Goal: Task Accomplishment & Management: Manage account settings

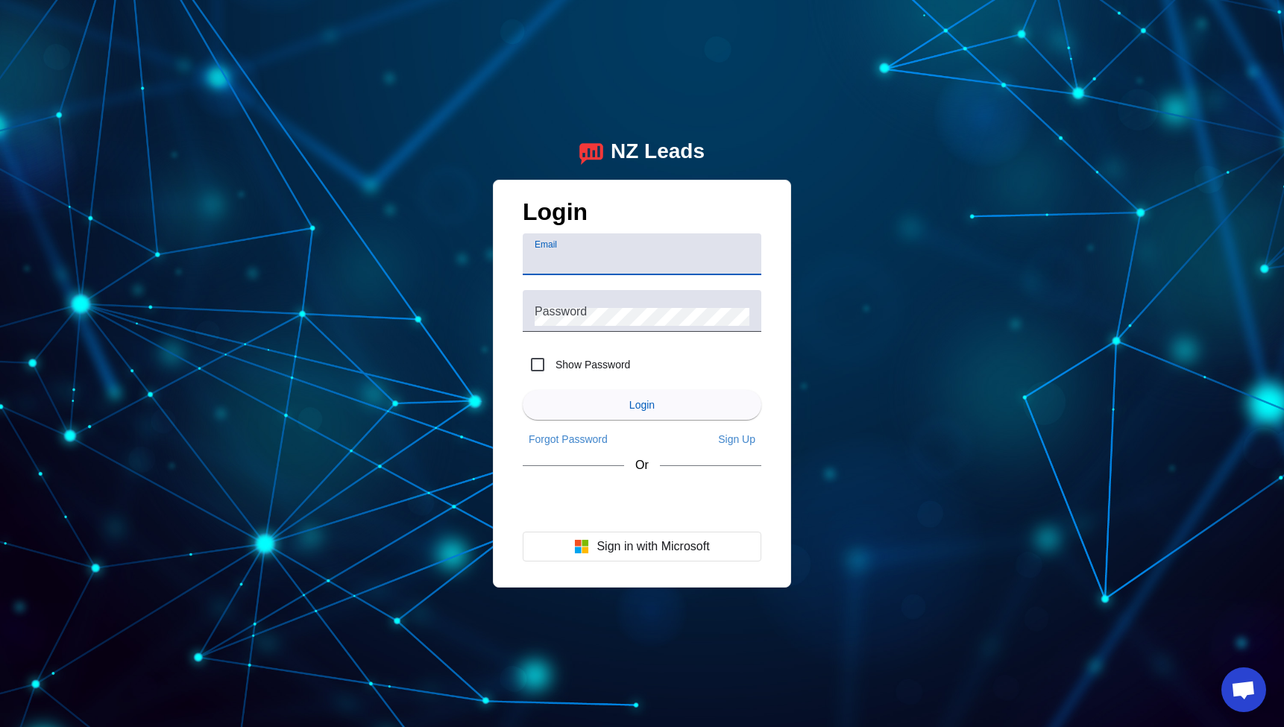
type input "[EMAIL_ADDRESS][DOMAIN_NAME]"
click at [668, 404] on span "submit" at bounding box center [642, 405] width 239 height 36
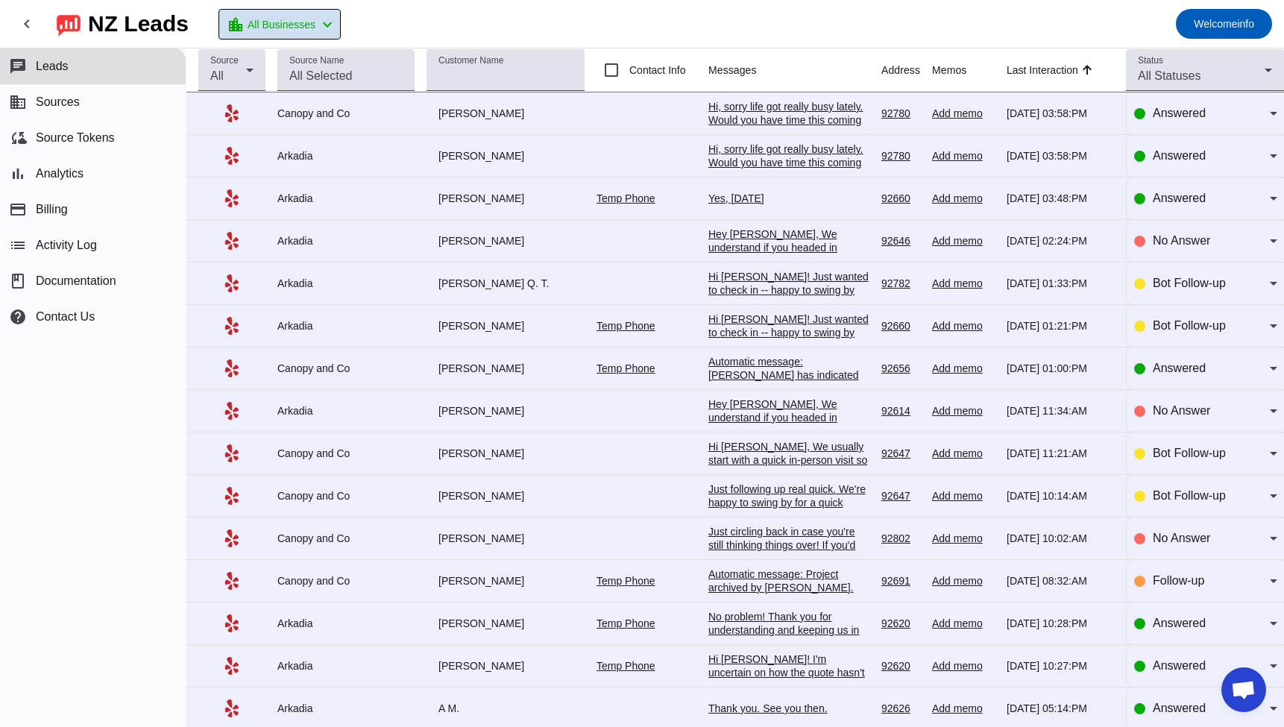
click at [322, 16] on mat-icon "chevron_left" at bounding box center [327, 25] width 18 height 18
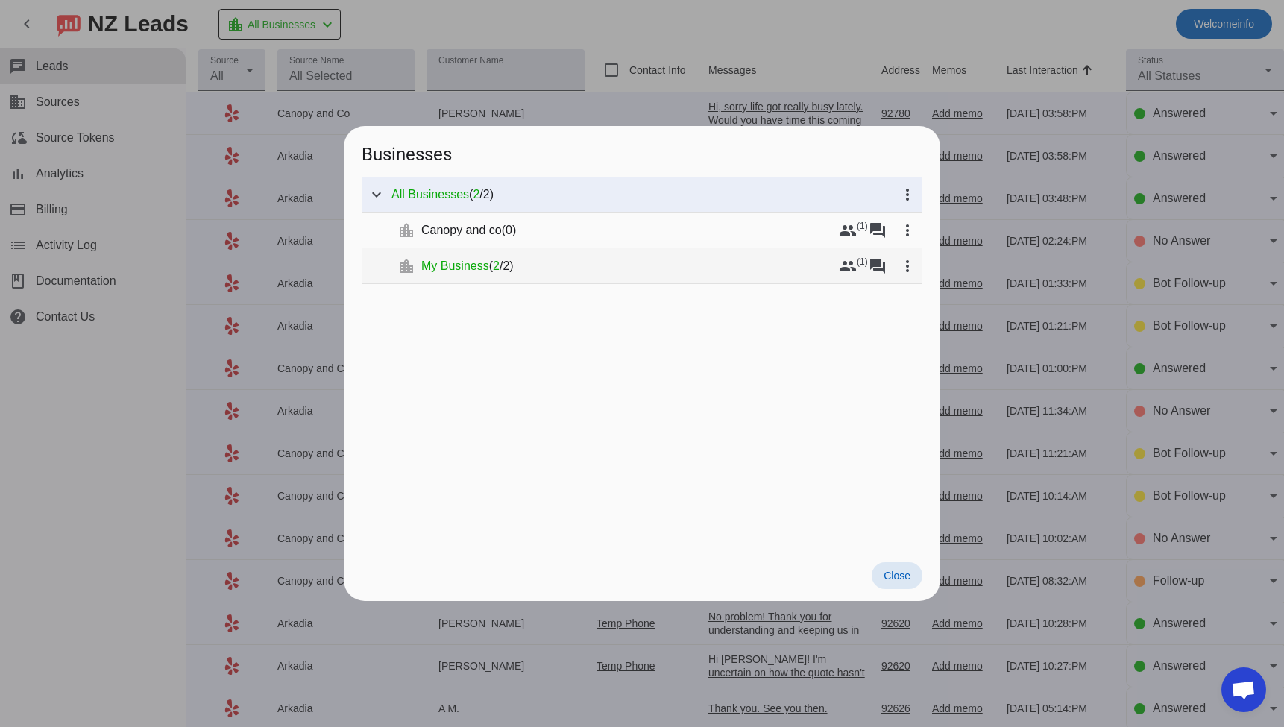
click at [473, 266] on span "My Business" at bounding box center [455, 266] width 68 height 15
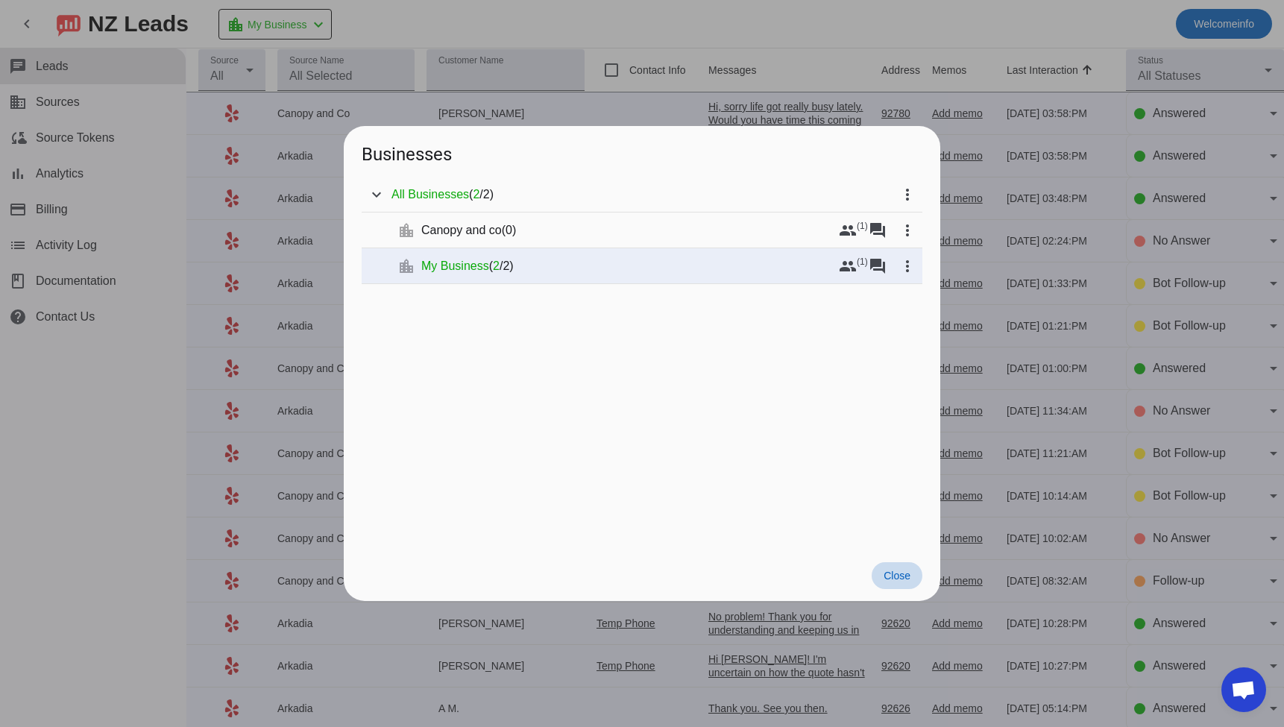
click at [906, 583] on span at bounding box center [897, 575] width 51 height 27
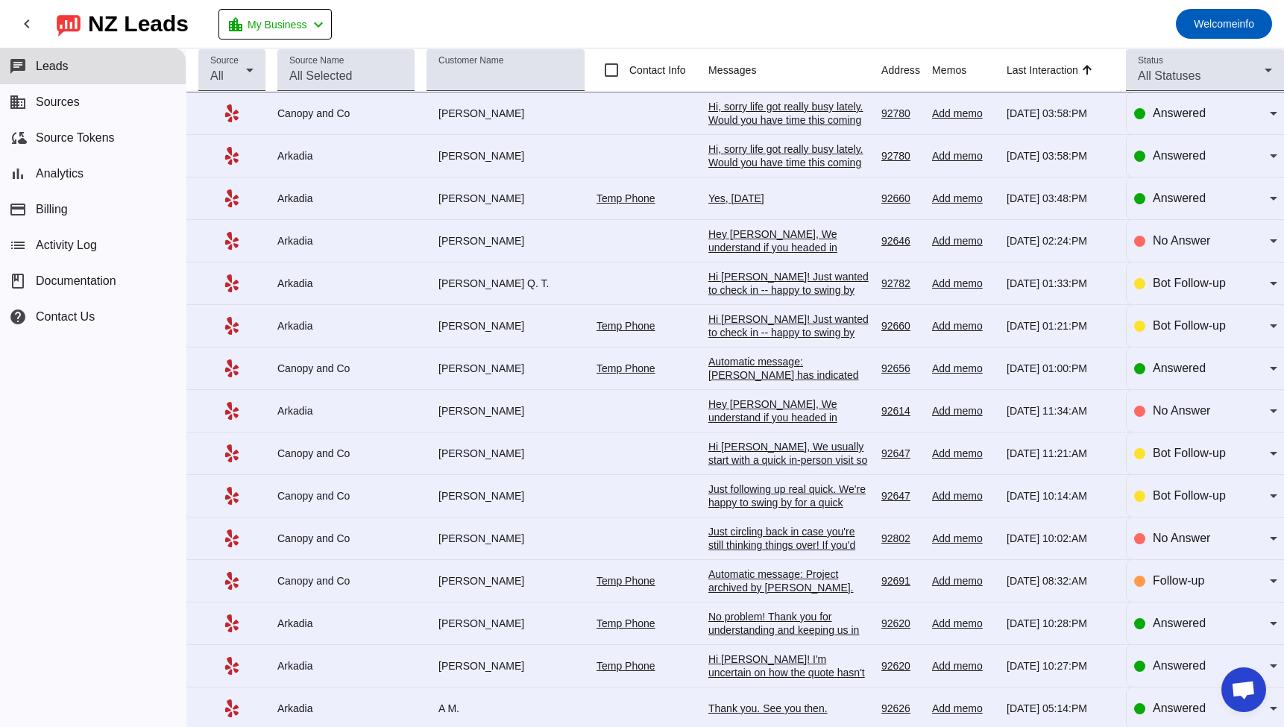
drag, startPoint x: 303, startPoint y: 172, endPoint x: 306, endPoint y: 142, distance: 30.0
click at [303, 172] on td "Arkadia" at bounding box center [351, 156] width 149 height 43
click at [332, 23] on button "location_city My Business chevron_left" at bounding box center [275, 24] width 113 height 31
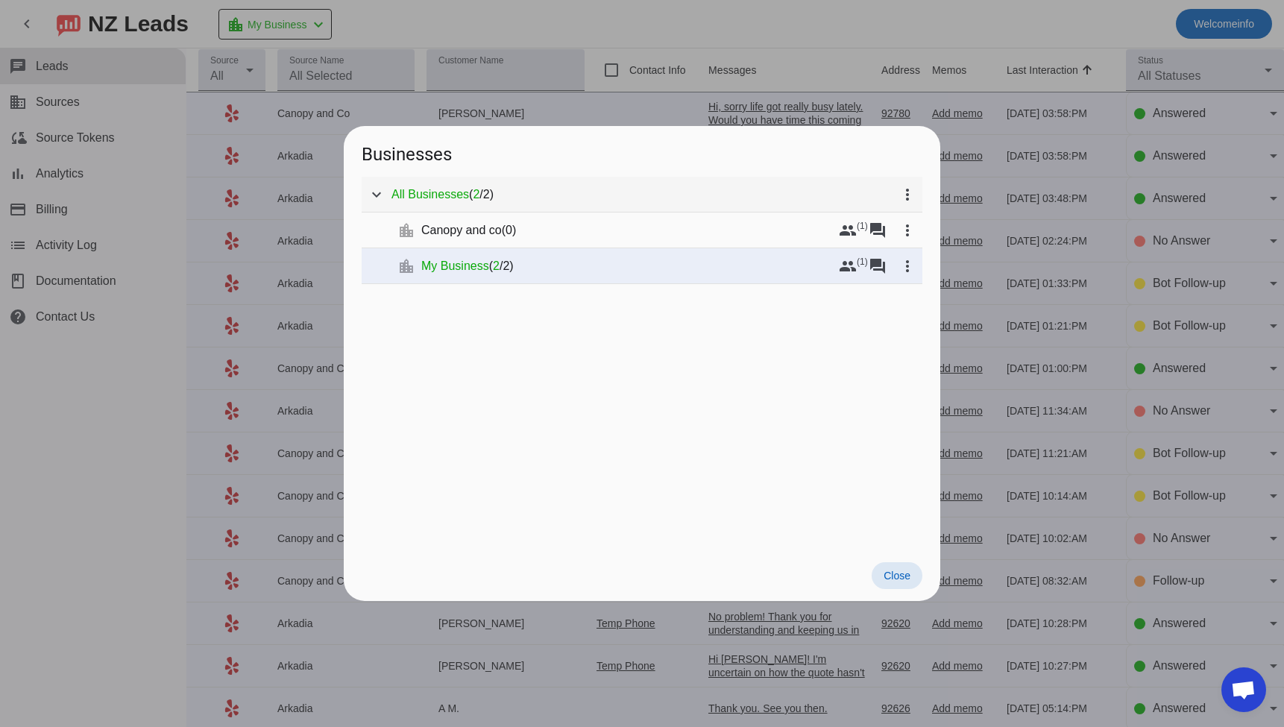
click at [464, 202] on mat-tree-node "expand_more All Businesses ( 2 / 2 ) more_vert" at bounding box center [642, 195] width 561 height 36
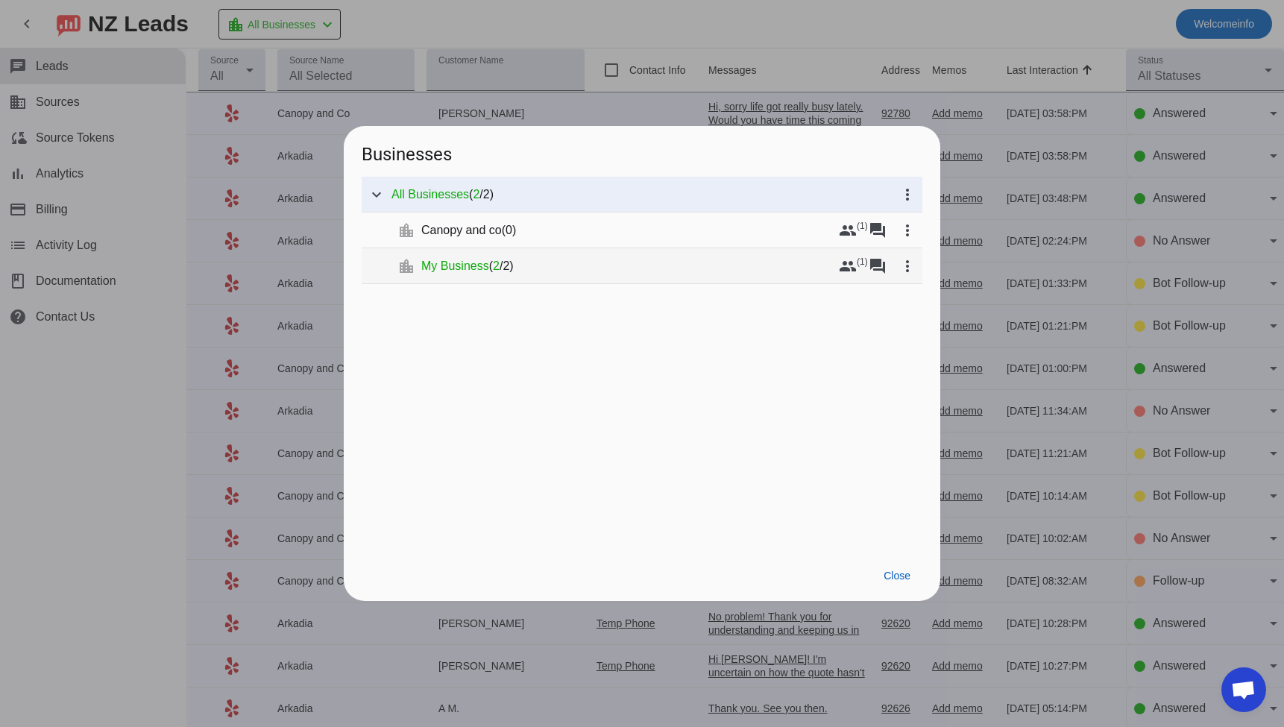
click at [468, 262] on span "My Business" at bounding box center [455, 266] width 68 height 15
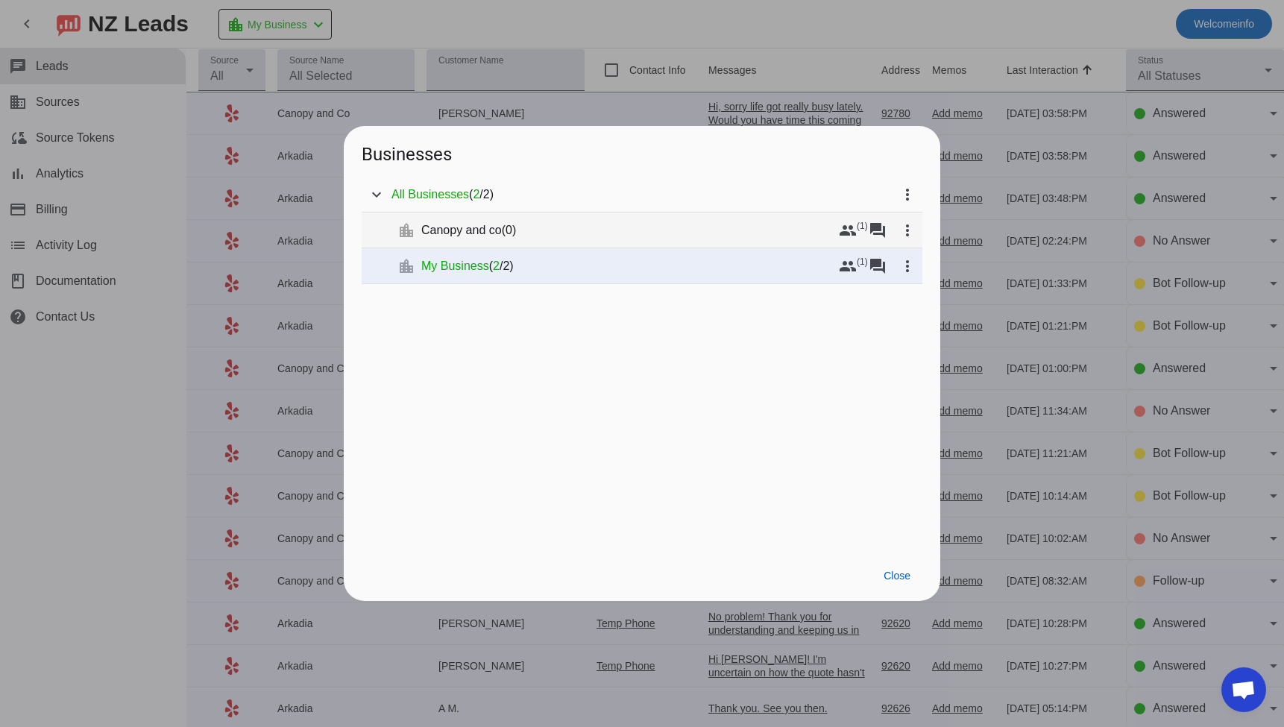
click at [670, 227] on div "Canopy and co ( 0 )" at bounding box center [627, 230] width 412 height 15
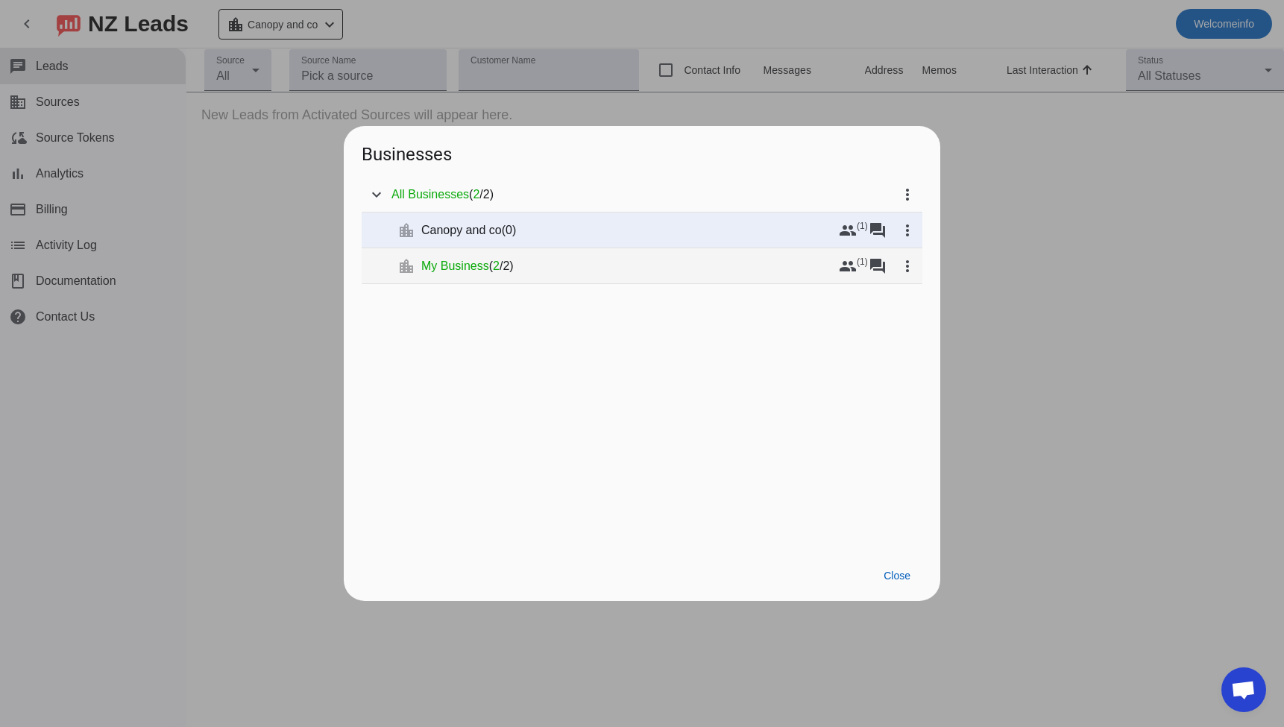
click at [631, 260] on div "My Business ( 2 / 2 )" at bounding box center [627, 266] width 412 height 15
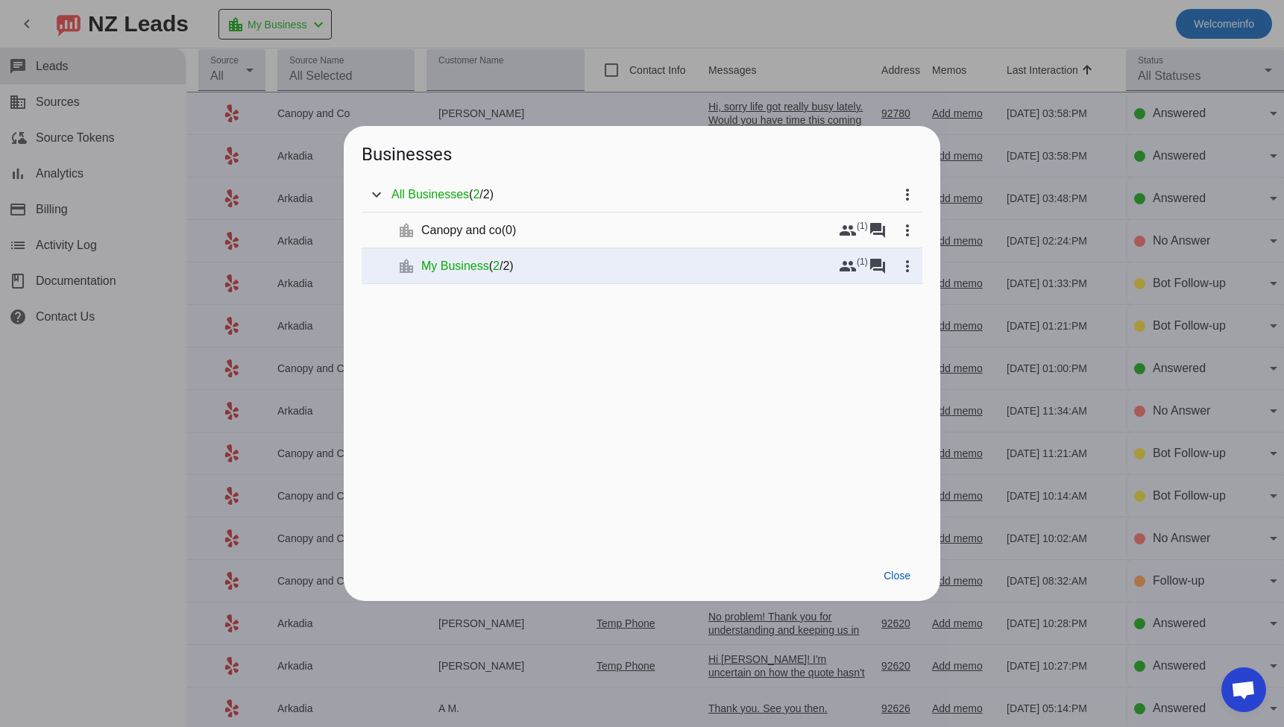
drag, startPoint x: 892, startPoint y: 578, endPoint x: 765, endPoint y: 529, distance: 136.0
click at [892, 579] on span "Close" at bounding box center [897, 576] width 27 height 12
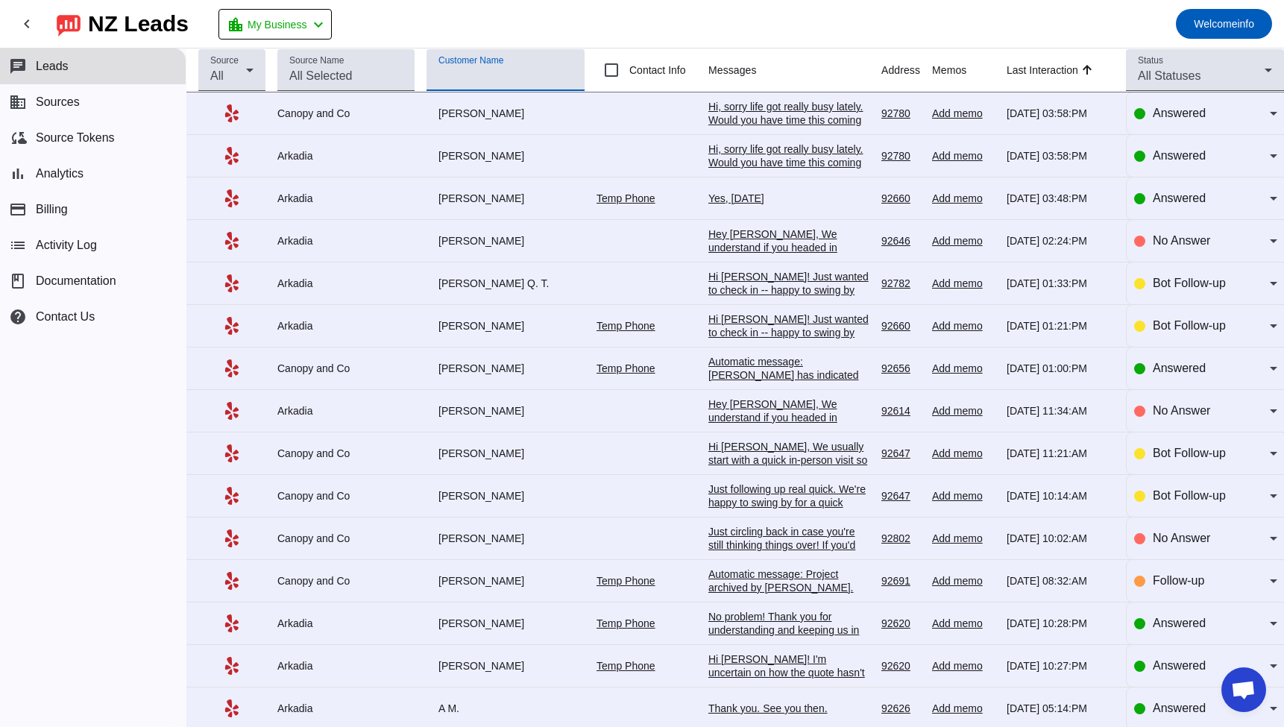
click at [501, 68] on input "Customer Name" at bounding box center [506, 76] width 134 height 18
click at [373, 70] on input "Source Name" at bounding box center [345, 76] width 113 height 18
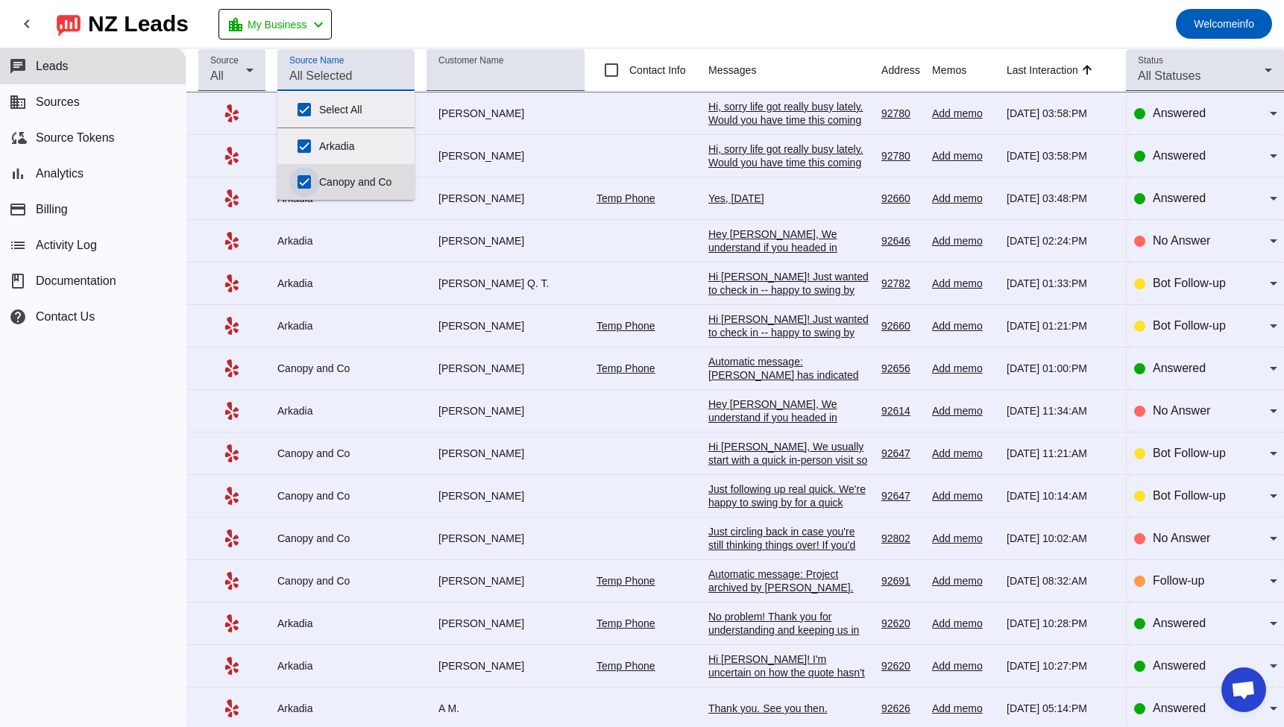
click at [304, 182] on input "Canopy and Co" at bounding box center [304, 182] width 30 height 30
checkbox input "false"
click at [143, 451] on div "chat Leads business Sources cloud_sync Source Tokens bar_chart Analytics paymen…" at bounding box center [93, 387] width 186 height 679
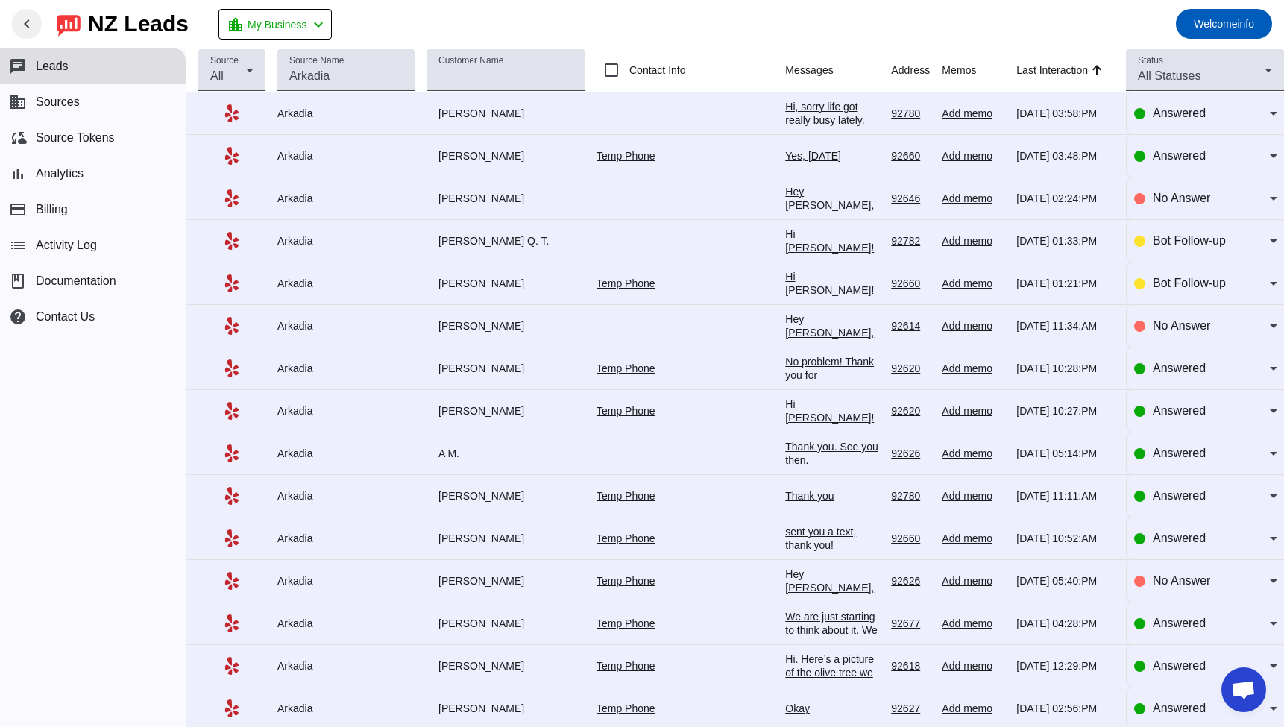
click at [25, 29] on mat-icon "chevron_left" at bounding box center [27, 24] width 18 height 18
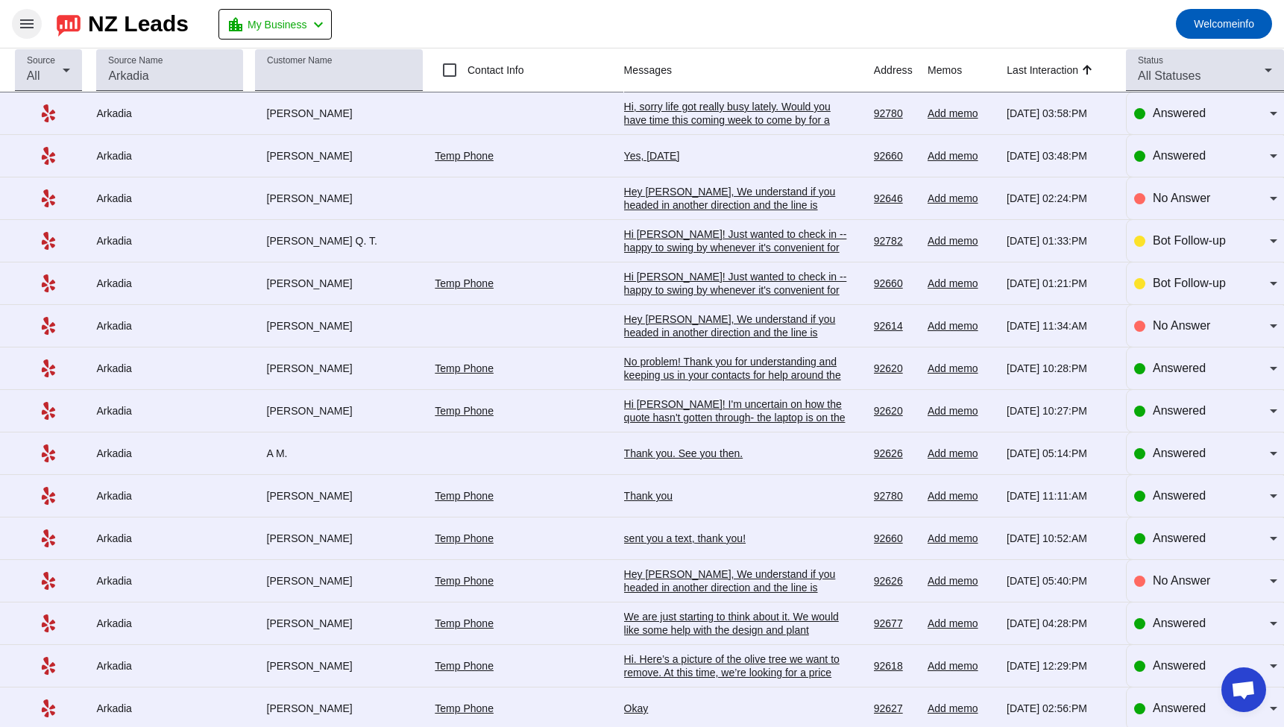
click at [22, 28] on mat-icon "menu" at bounding box center [27, 24] width 18 height 18
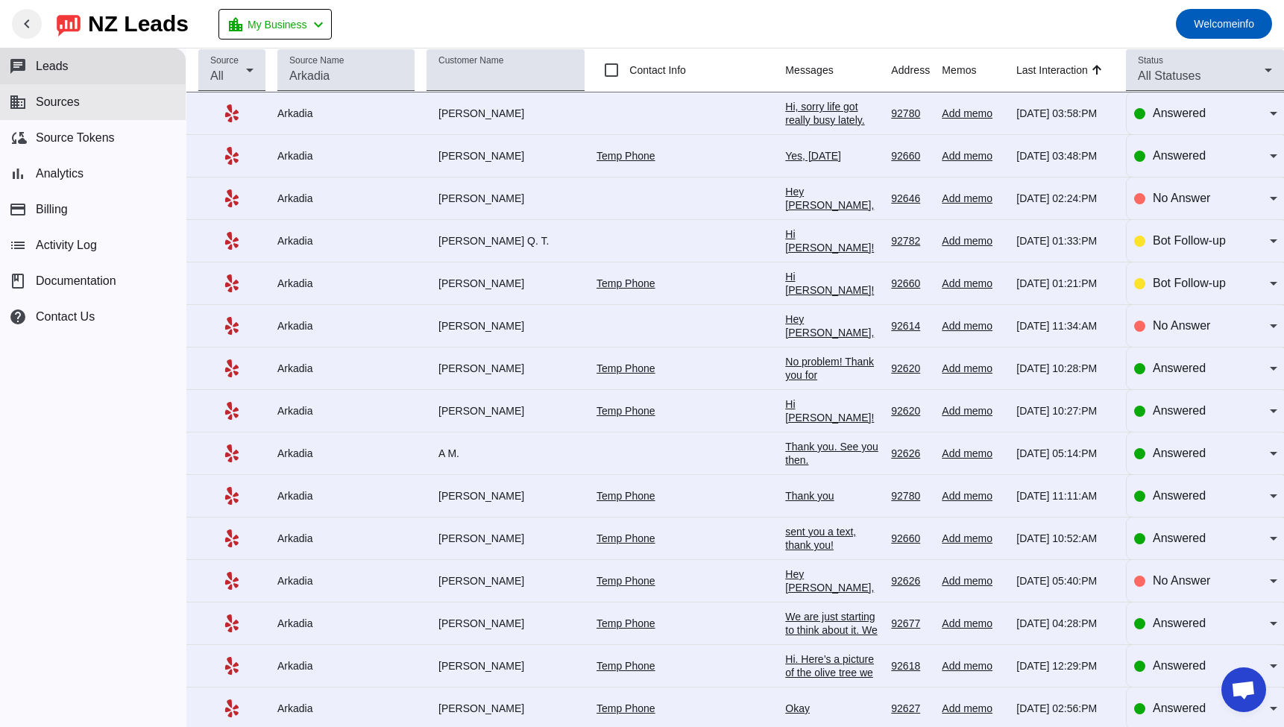
click at [32, 95] on button "business Sources" at bounding box center [93, 102] width 186 height 36
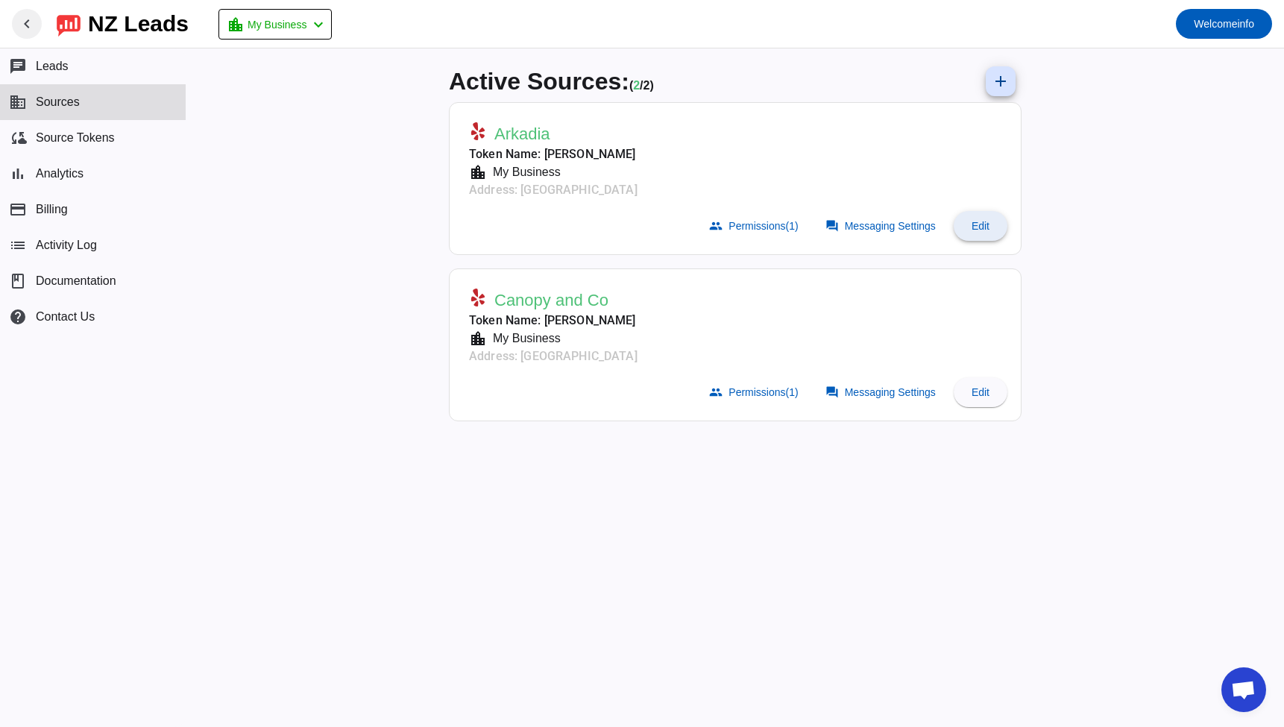
click at [989, 229] on span "Edit" at bounding box center [981, 226] width 18 height 12
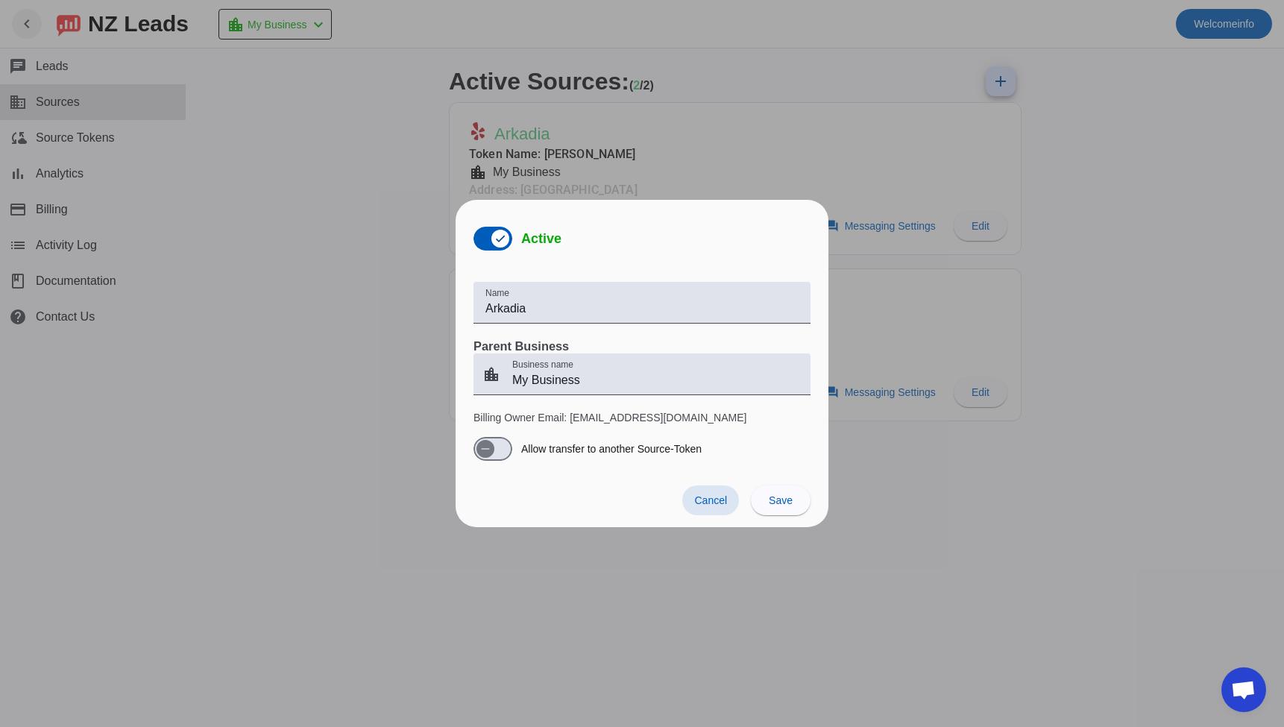
drag, startPoint x: 712, startPoint y: 506, endPoint x: 800, endPoint y: 425, distance: 118.8
click at [722, 495] on span "Cancel" at bounding box center [710, 501] width 33 height 12
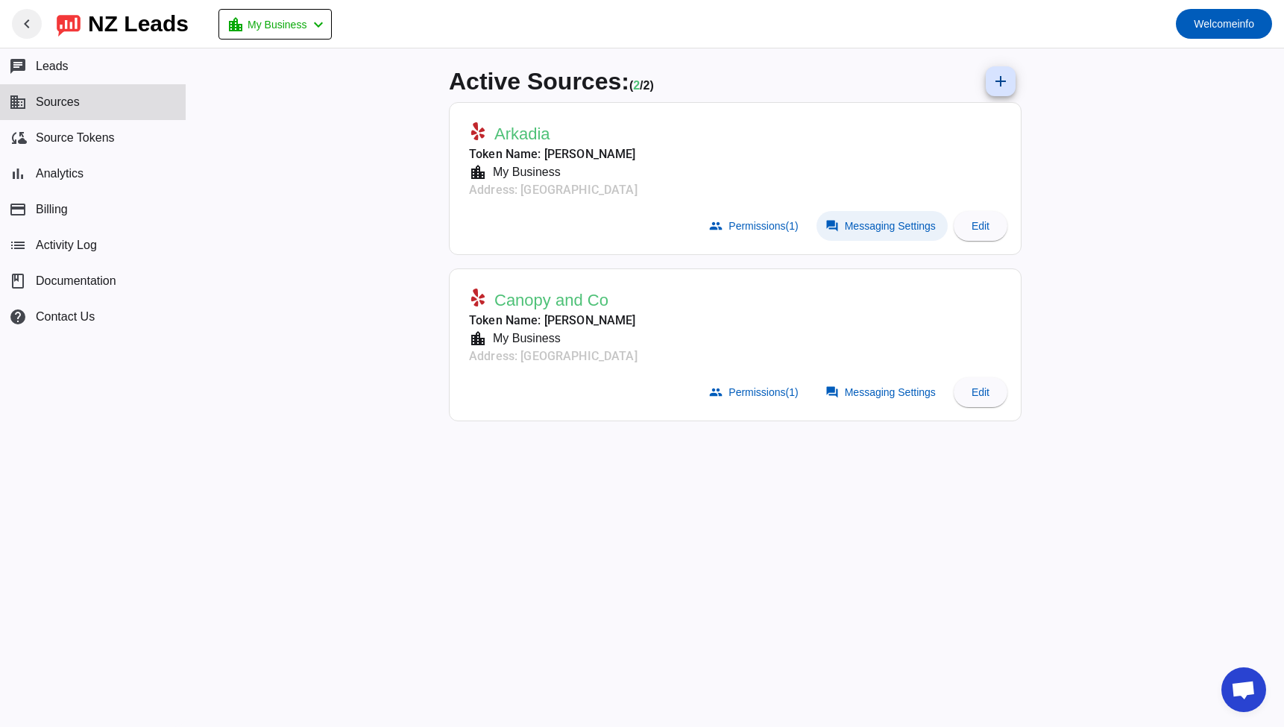
click at [904, 229] on span "Messaging Settings" at bounding box center [890, 226] width 91 height 12
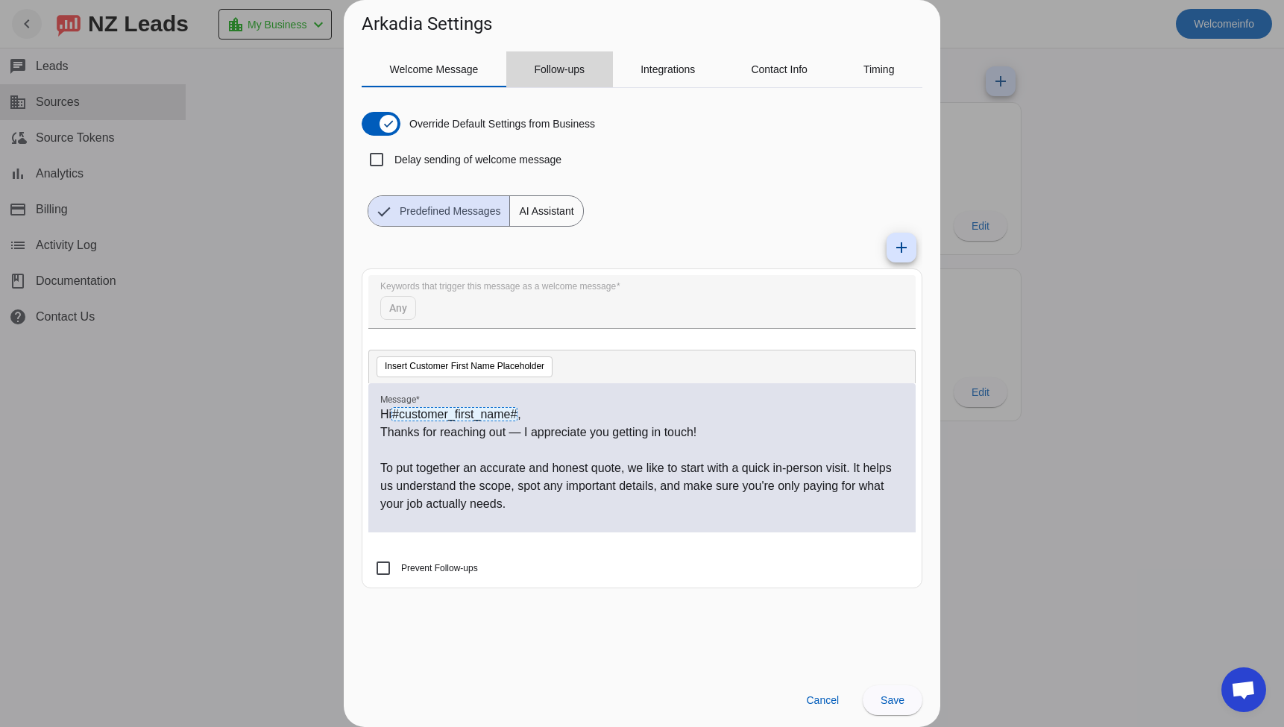
click at [554, 76] on span "Follow-ups" at bounding box center [559, 69] width 51 height 36
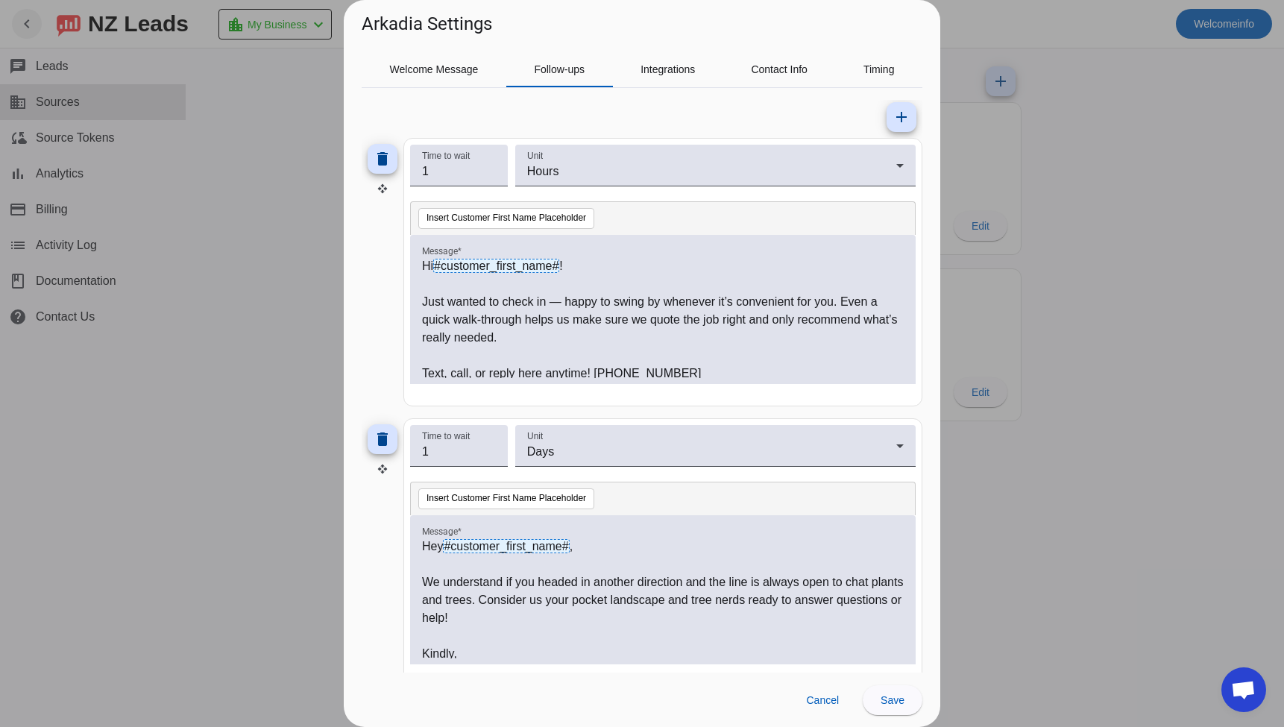
scroll to position [143, 0]
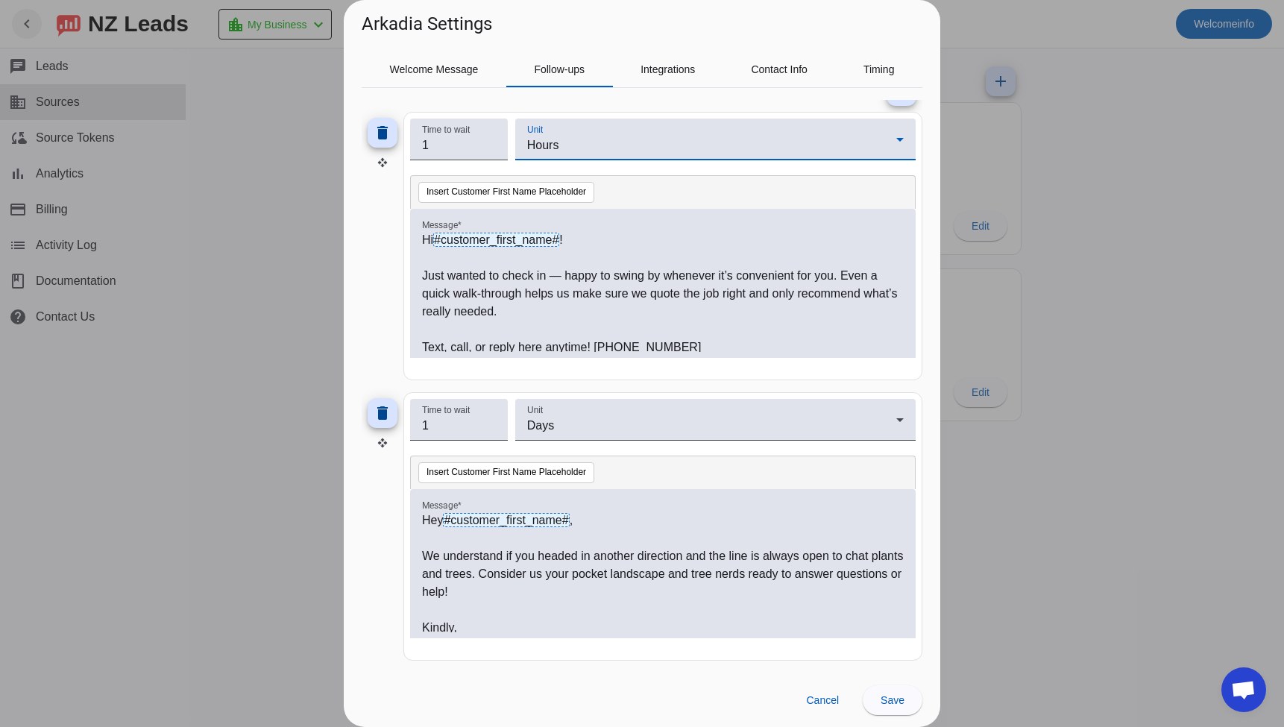
click at [630, 140] on div "Hours" at bounding box center [711, 145] width 369 height 18
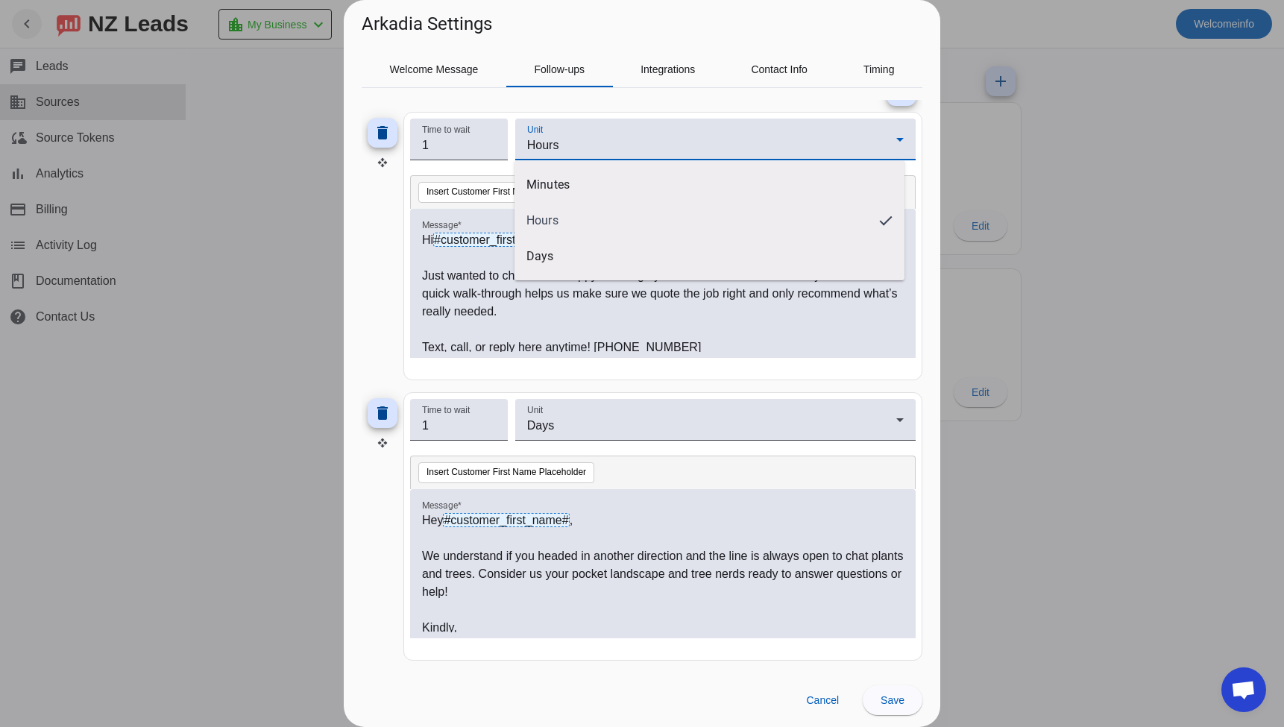
drag, startPoint x: 363, startPoint y: 246, endPoint x: 372, endPoint y: 230, distance: 19.1
click at [363, 245] on div at bounding box center [642, 363] width 1284 height 727
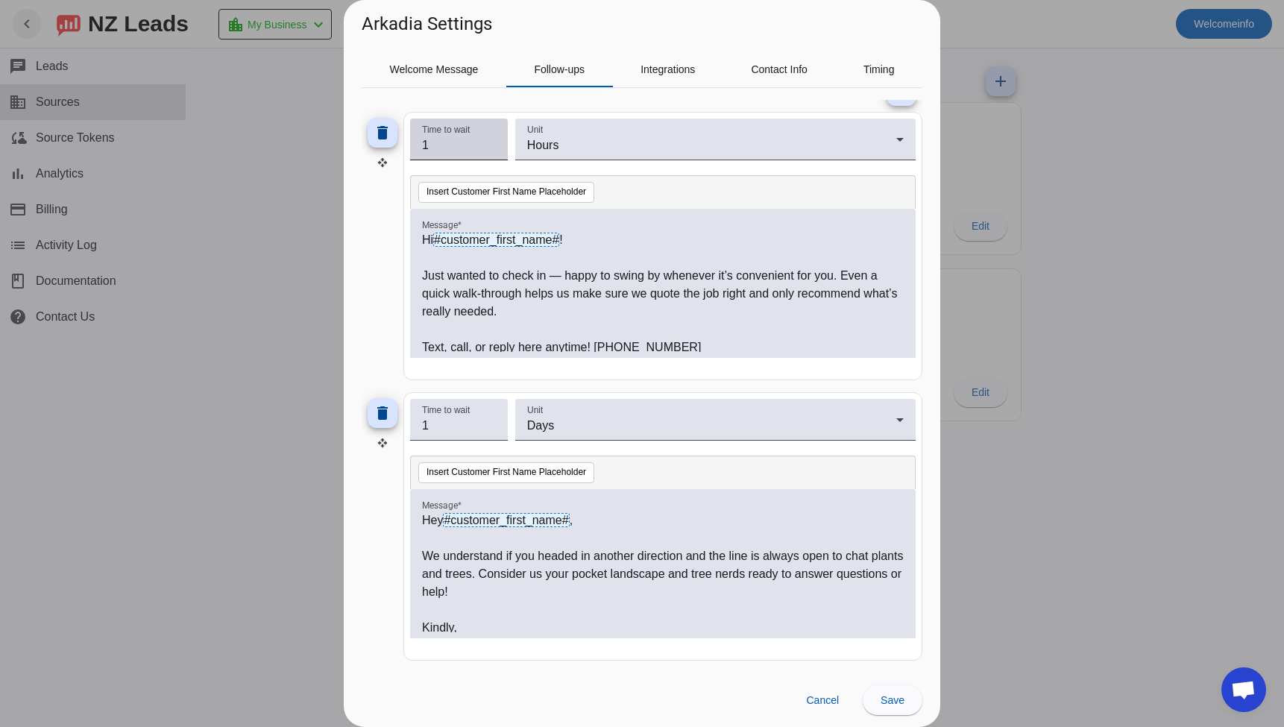
type input "2"
click at [489, 144] on input "2" at bounding box center [459, 145] width 74 height 18
click at [491, 427] on input "1" at bounding box center [459, 426] width 74 height 18
click at [490, 425] on input "2" at bounding box center [459, 426] width 74 height 18
type input "3"
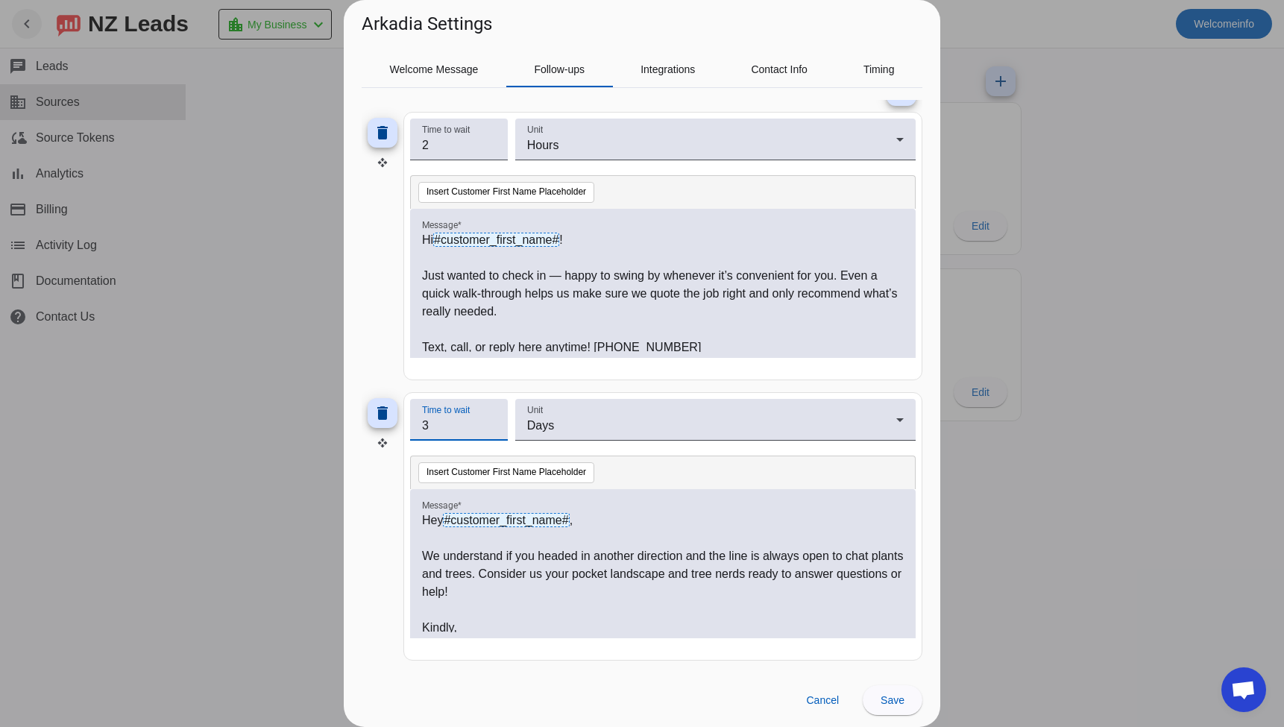
click at [490, 425] on input "3" at bounding box center [459, 426] width 74 height 18
click at [889, 708] on span at bounding box center [893, 700] width 60 height 36
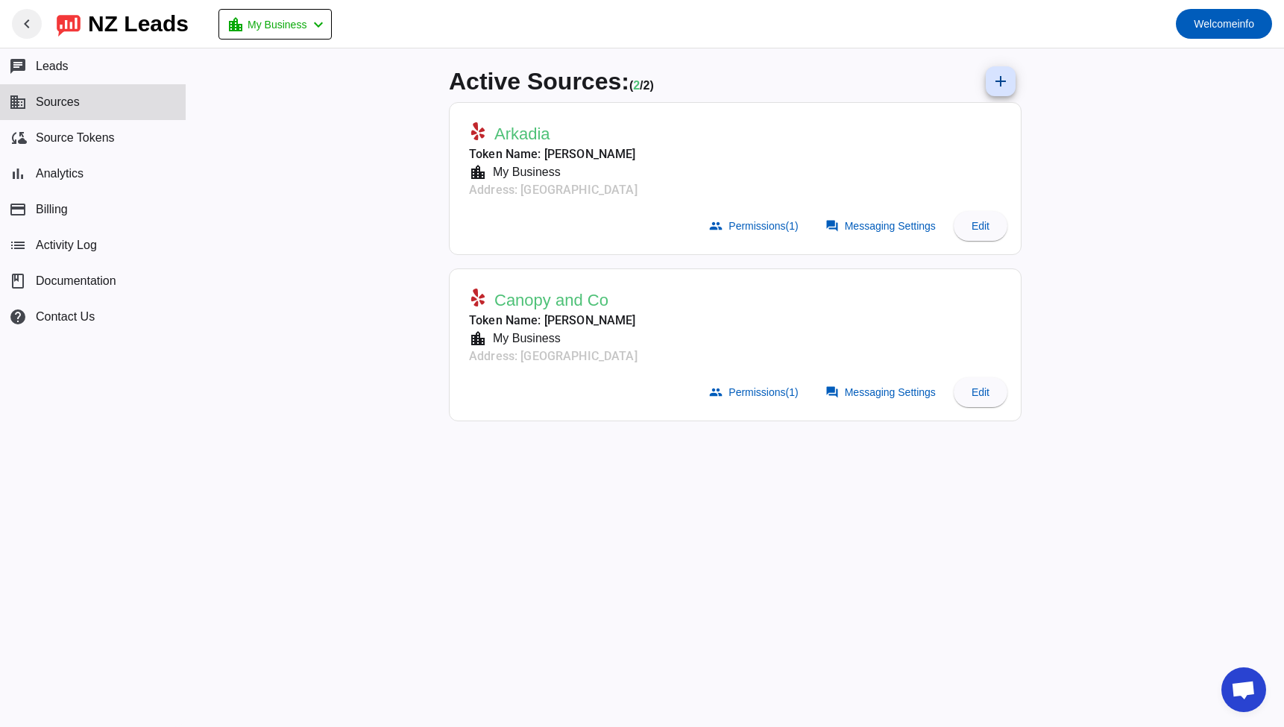
click at [1142, 258] on div "Active Sources: ( 2 / 2) add Arkadia Token Name: [PERSON_NAME] location_city My…" at bounding box center [735, 387] width 1098 height 679
click at [30, 20] on mat-icon "chevron_left" at bounding box center [27, 24] width 18 height 18
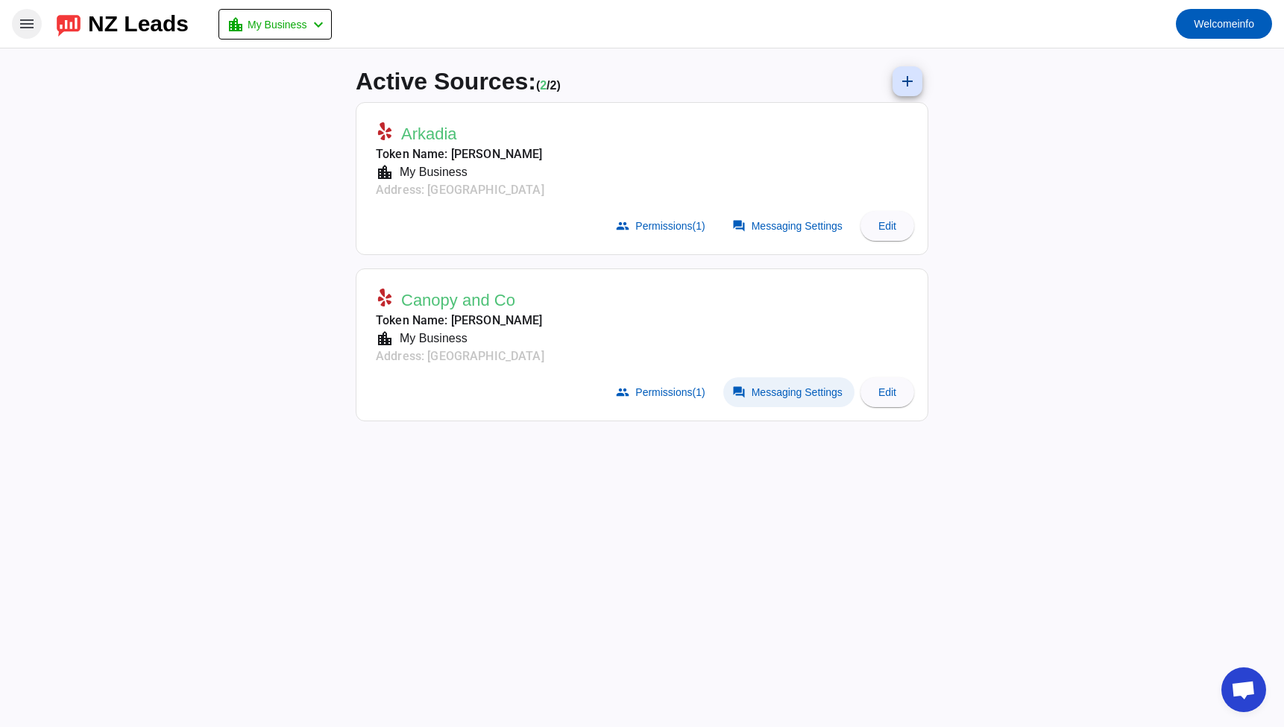
click at [810, 392] on span "Messaging Settings" at bounding box center [797, 392] width 91 height 12
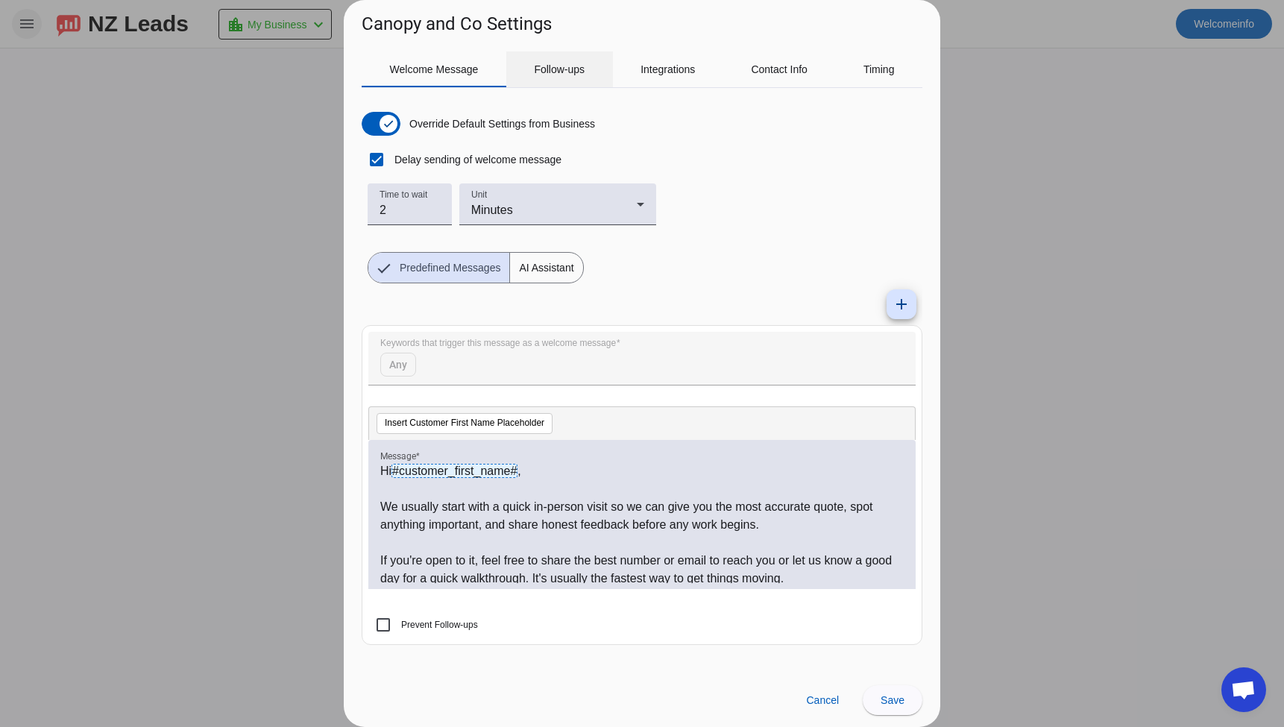
click at [562, 73] on span "Follow-ups" at bounding box center [559, 69] width 51 height 10
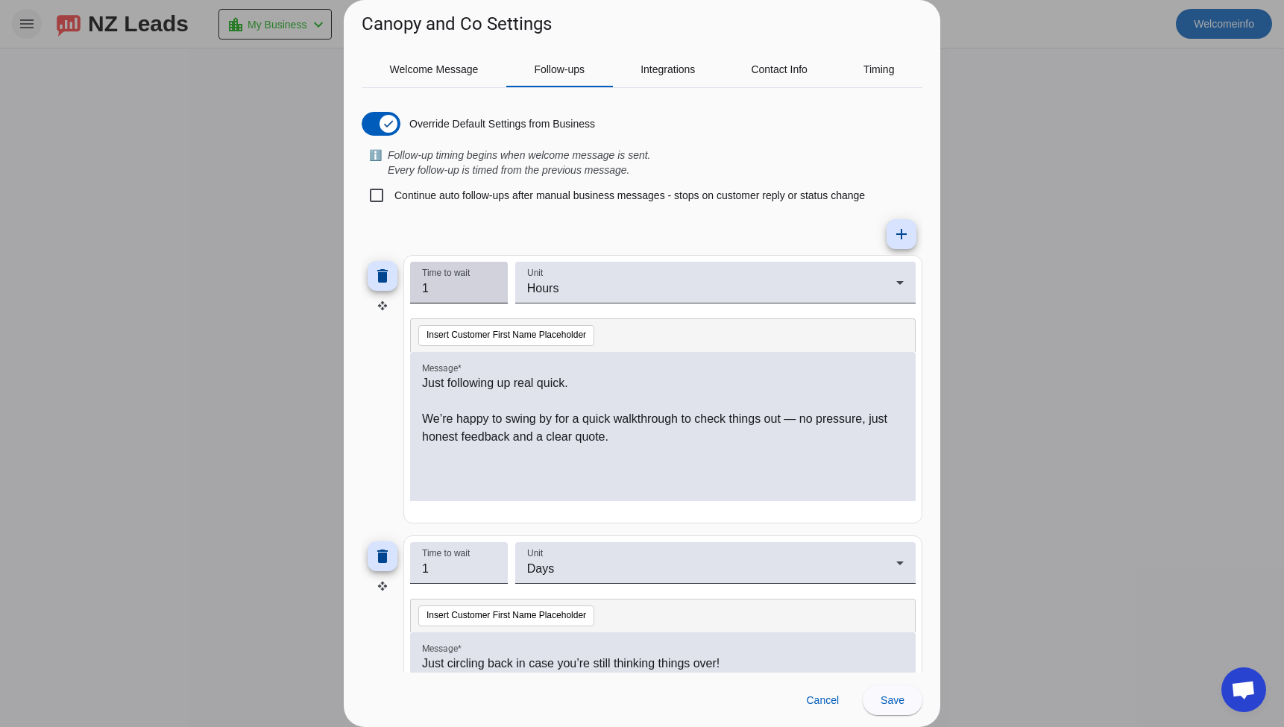
type input "2"
click at [491, 288] on input "2" at bounding box center [459, 289] width 74 height 18
click at [492, 568] on input "2" at bounding box center [459, 569] width 74 height 18
type input "3"
click at [492, 568] on input "3" at bounding box center [459, 569] width 74 height 18
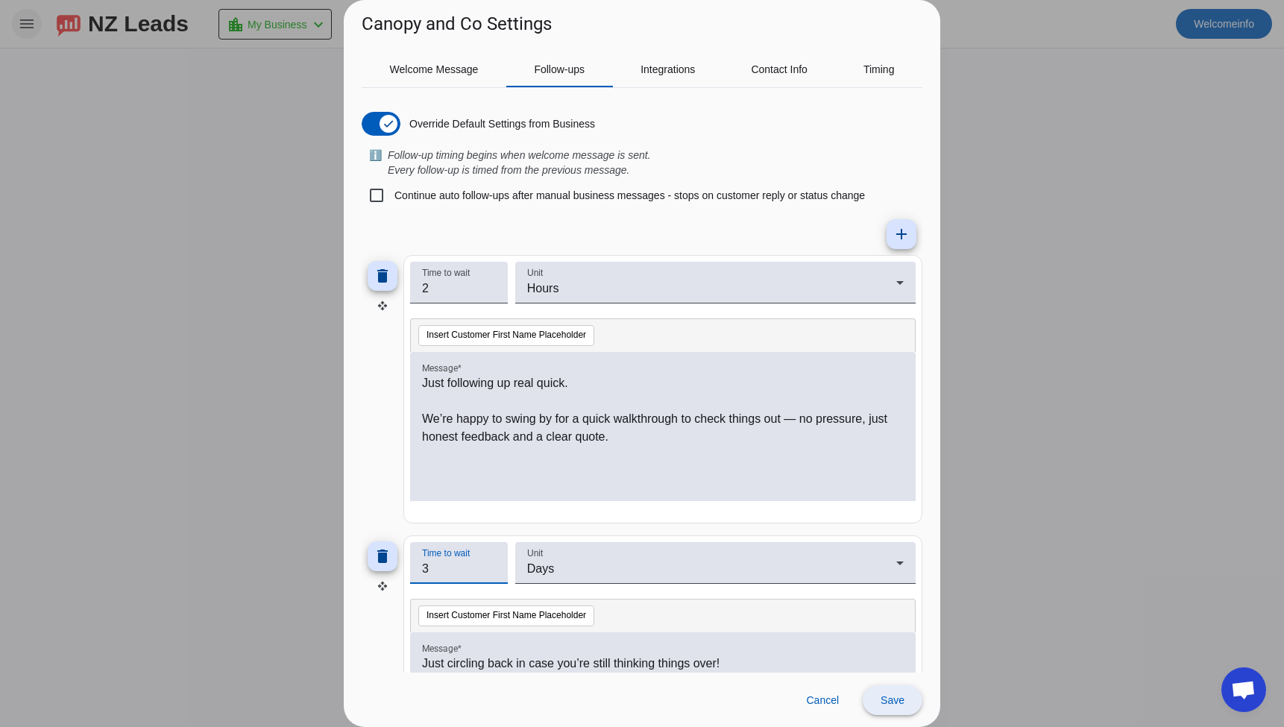
click at [891, 709] on span at bounding box center [893, 700] width 60 height 36
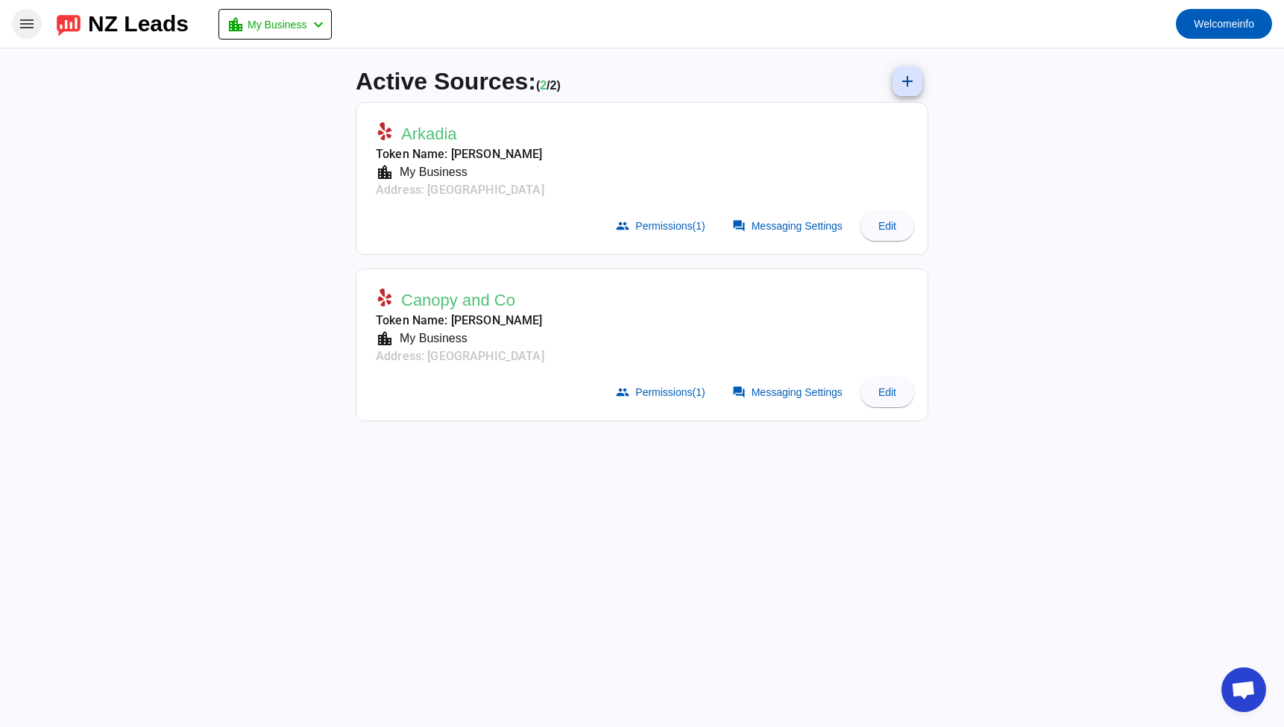
click at [1022, 324] on div "Active Sources: ( 2 / 2) add Arkadia Token Name: [PERSON_NAME] location_city My…" at bounding box center [642, 387] width 1284 height 679
